Goal: Transaction & Acquisition: Purchase product/service

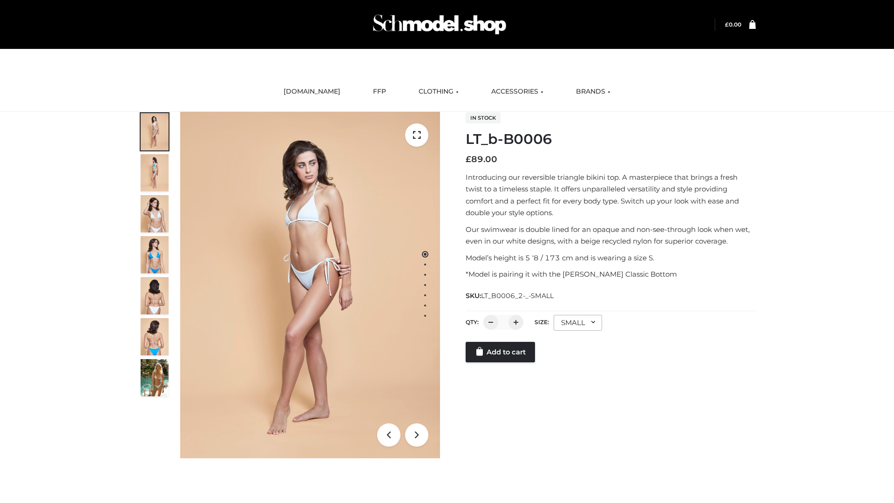
click at [501, 352] on link "Add to cart" at bounding box center [500, 352] width 69 height 20
